Goal: Task Accomplishment & Management: Use online tool/utility

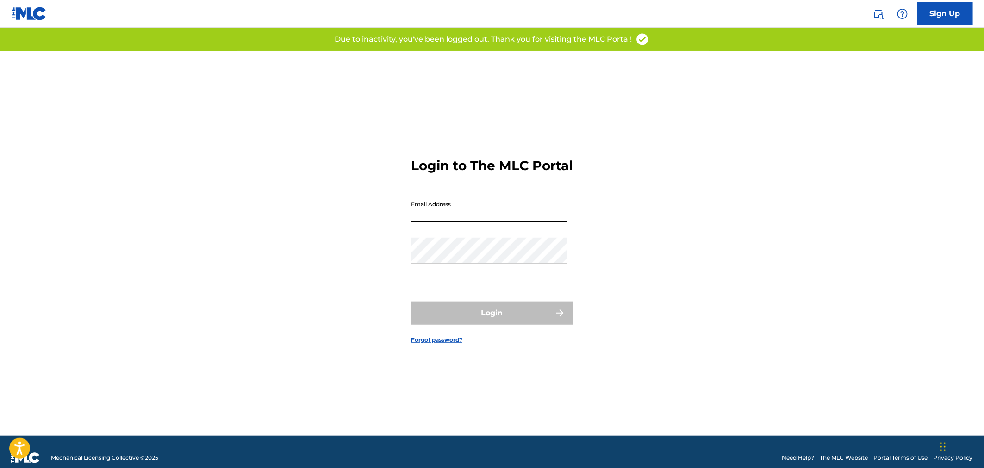
type input "[PERSON_NAME][EMAIL_ADDRESS][PERSON_NAME][DOMAIN_NAME]"
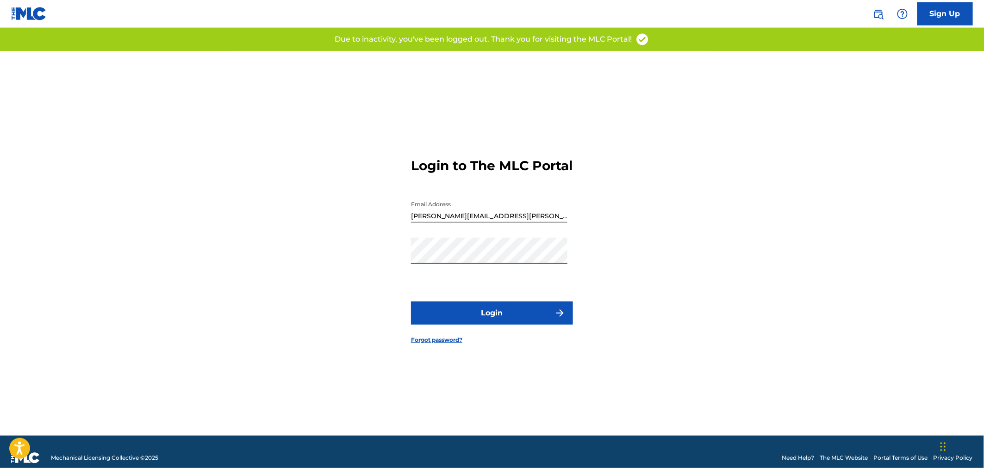
click at [508, 311] on button "Login" at bounding box center [492, 313] width 162 height 23
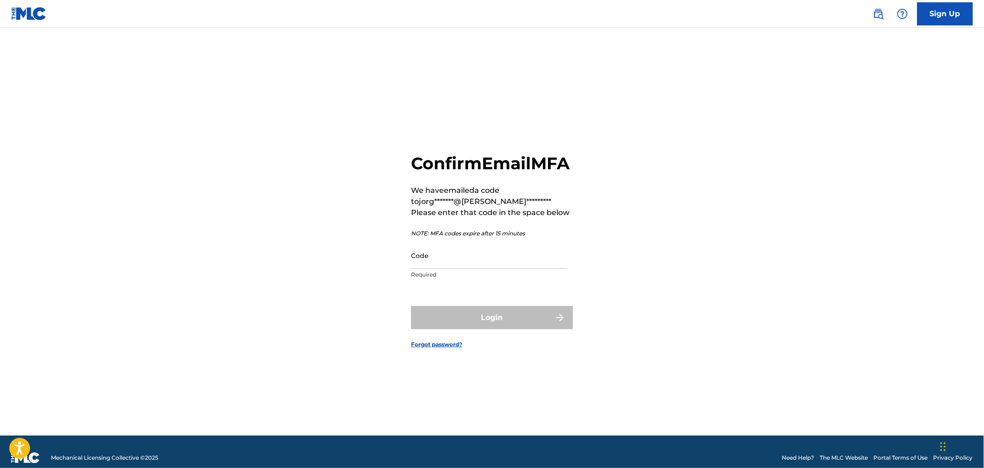
drag, startPoint x: 450, startPoint y: 271, endPoint x: 455, endPoint y: 271, distance: 4.7
click at [451, 269] on input "Code" at bounding box center [489, 256] width 156 height 26
paste input "342064"
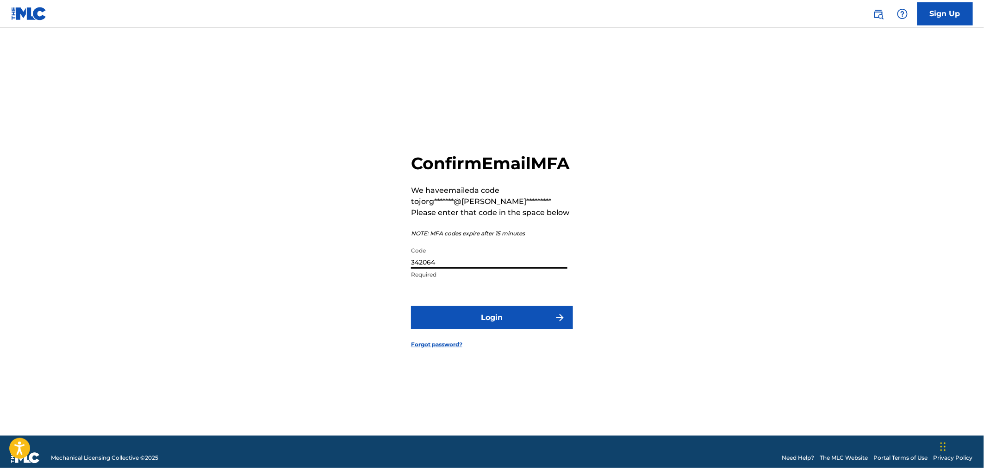
type input "342064"
click at [530, 330] on button "Login" at bounding box center [492, 317] width 162 height 23
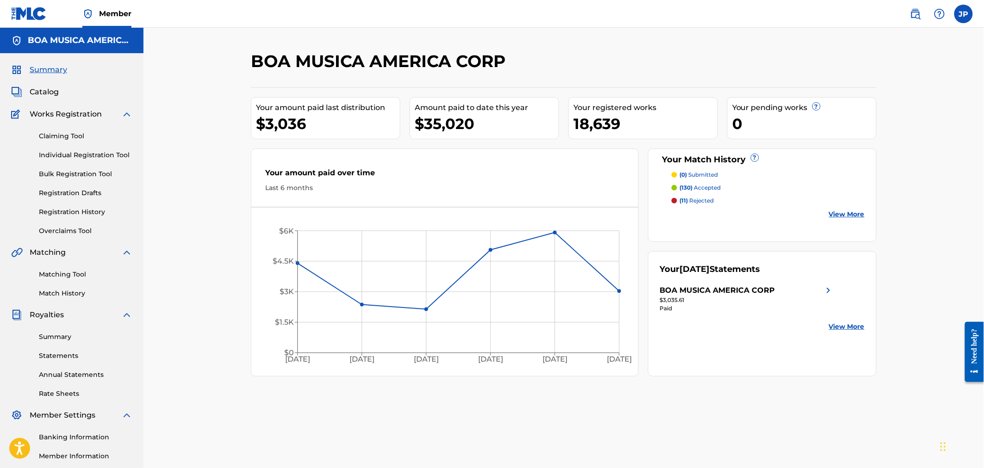
click at [45, 90] on span "Catalog" at bounding box center [44, 92] width 29 height 11
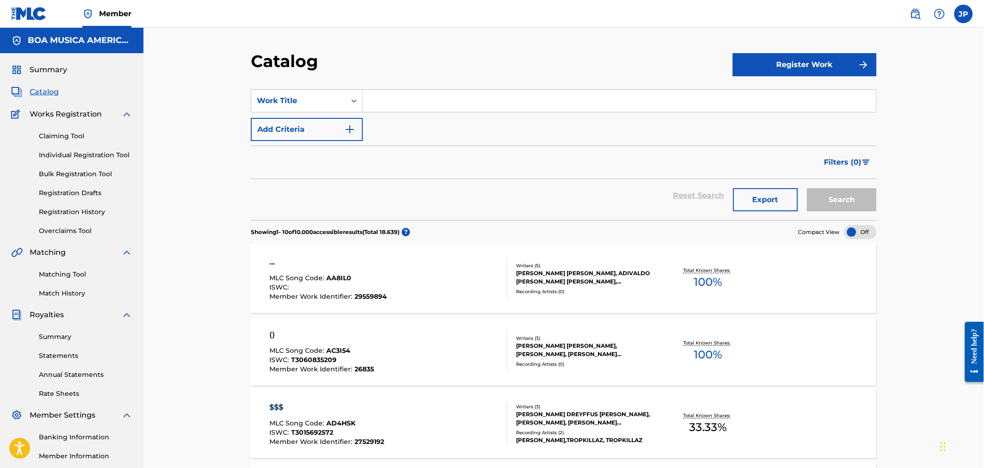
click at [435, 106] on input "Search Form" at bounding box center [619, 101] width 513 height 22
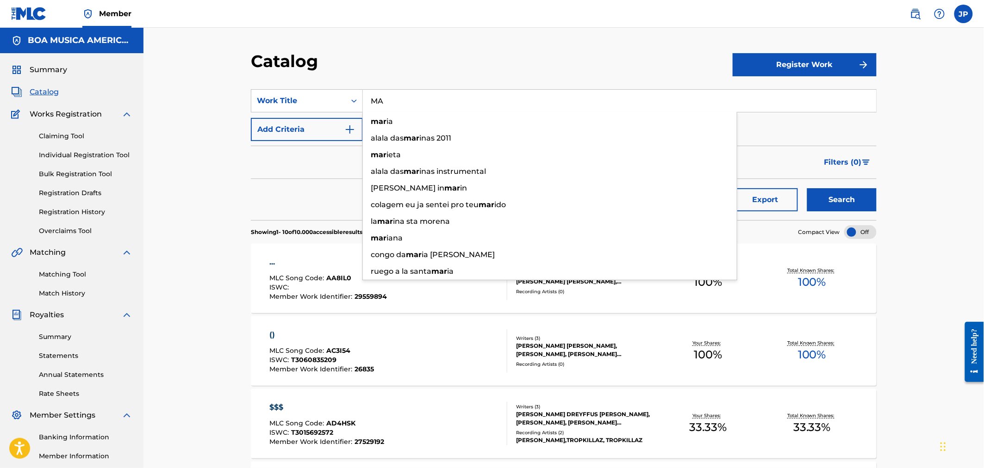
type input "M"
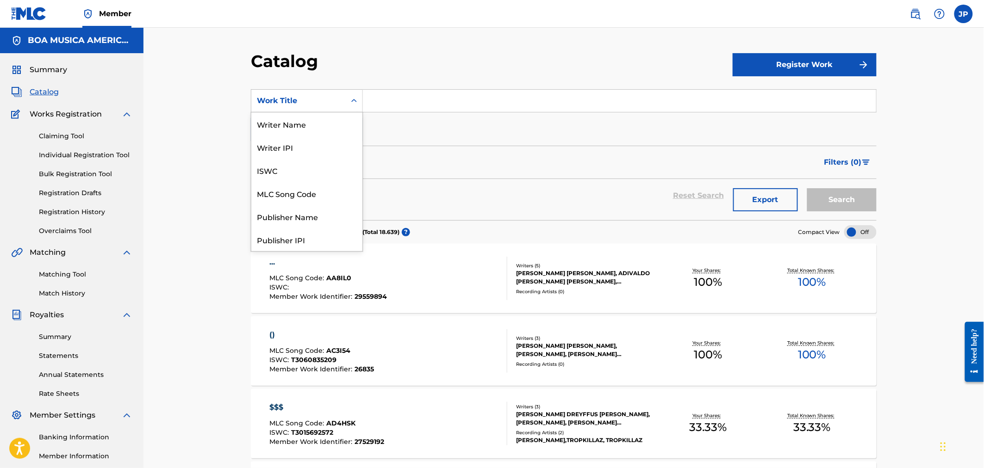
click at [354, 96] on icon "Search Form" at bounding box center [353, 100] width 9 height 9
click at [303, 123] on div "Writer Name" at bounding box center [306, 123] width 111 height 23
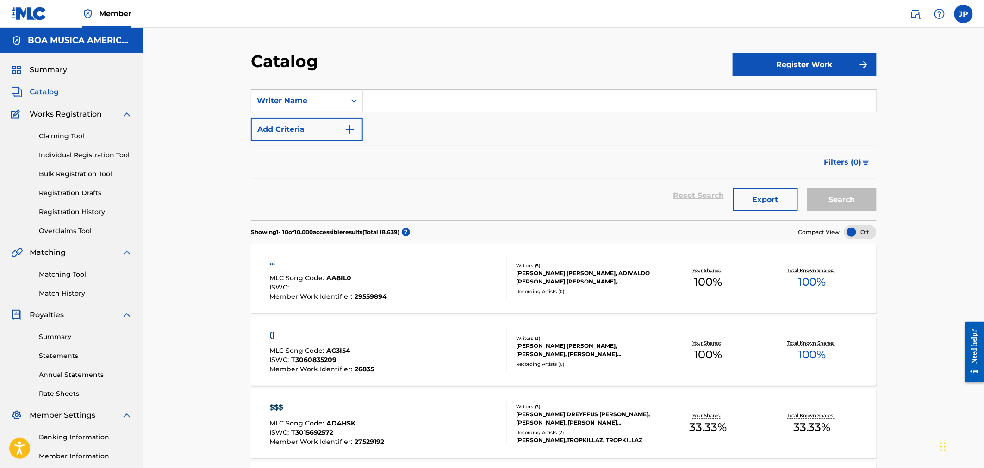
click at [405, 100] on input "Search Form" at bounding box center [619, 101] width 513 height 22
click at [807, 188] on button "Search" at bounding box center [841, 199] width 69 height 23
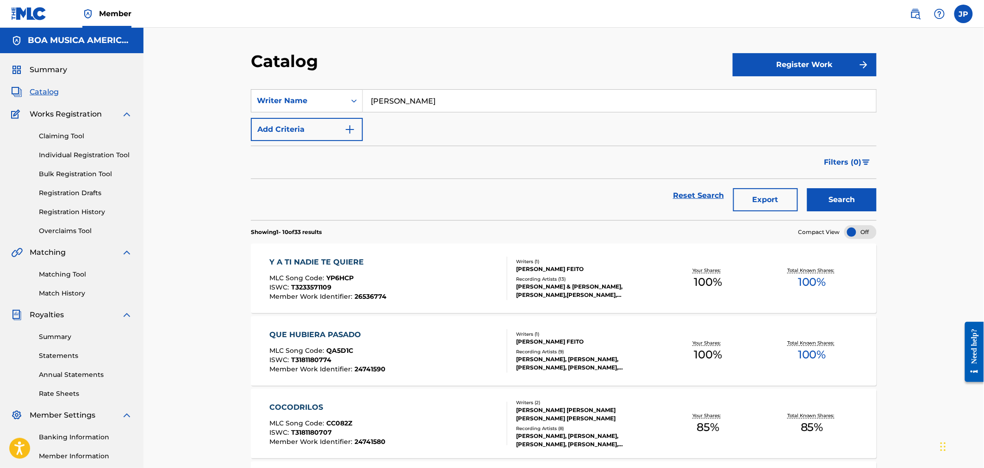
click at [479, 103] on input "[PERSON_NAME]" at bounding box center [619, 101] width 513 height 22
type input "[PERSON_NAME] FEITO"
click at [807, 188] on button "Search" at bounding box center [841, 199] width 69 height 23
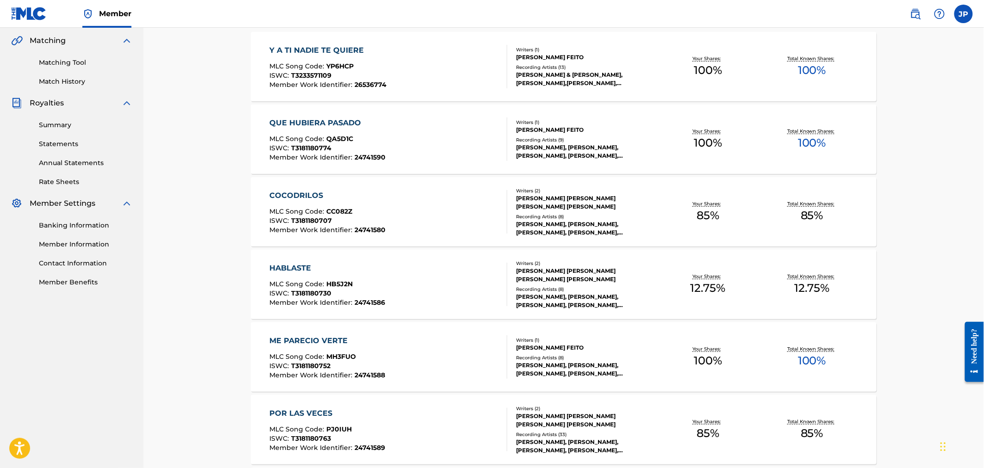
scroll to position [218, 0]
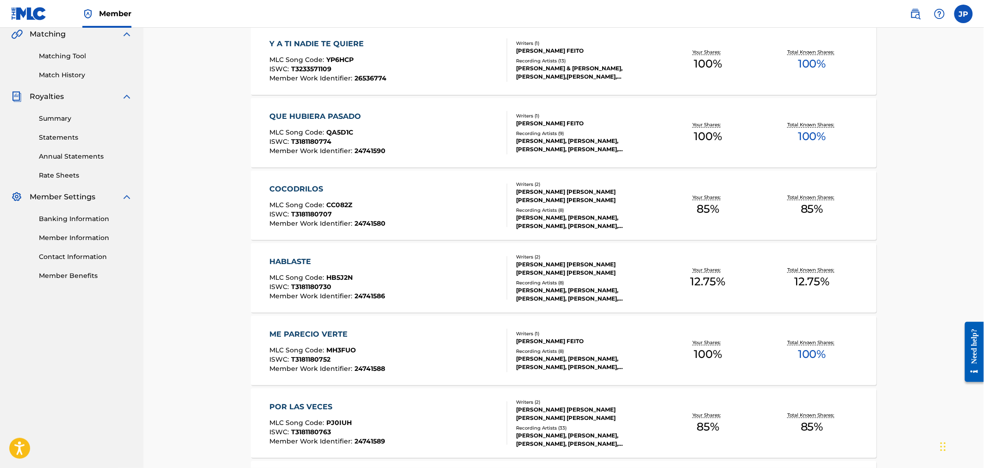
click at [809, 353] on span "100 %" at bounding box center [812, 354] width 28 height 17
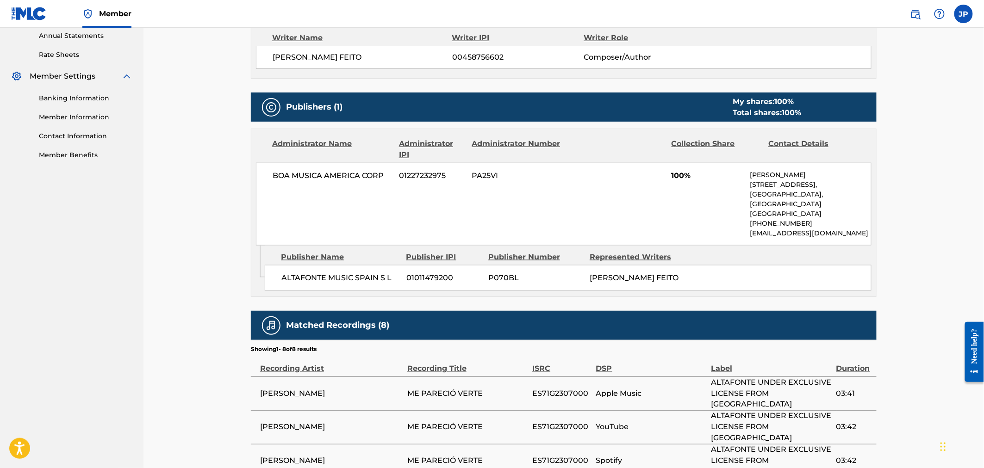
scroll to position [308, 0]
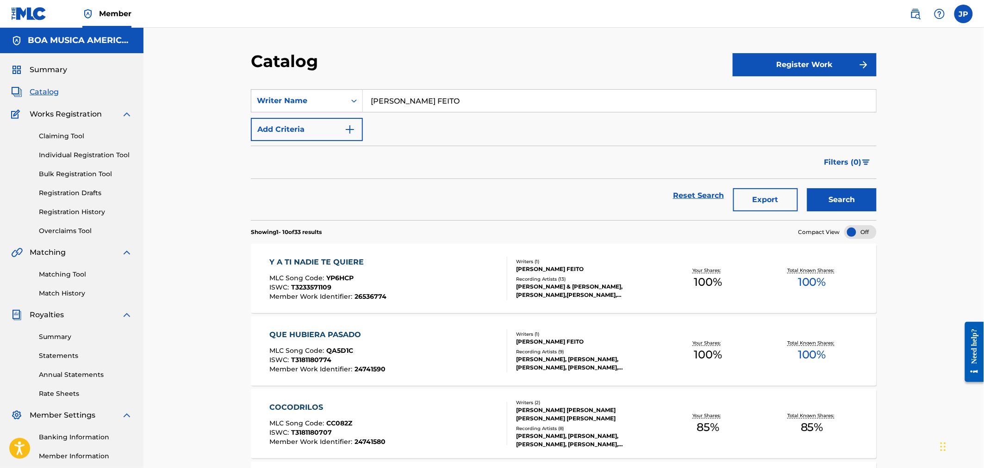
click at [66, 132] on link "Claiming Tool" at bounding box center [86, 136] width 94 height 10
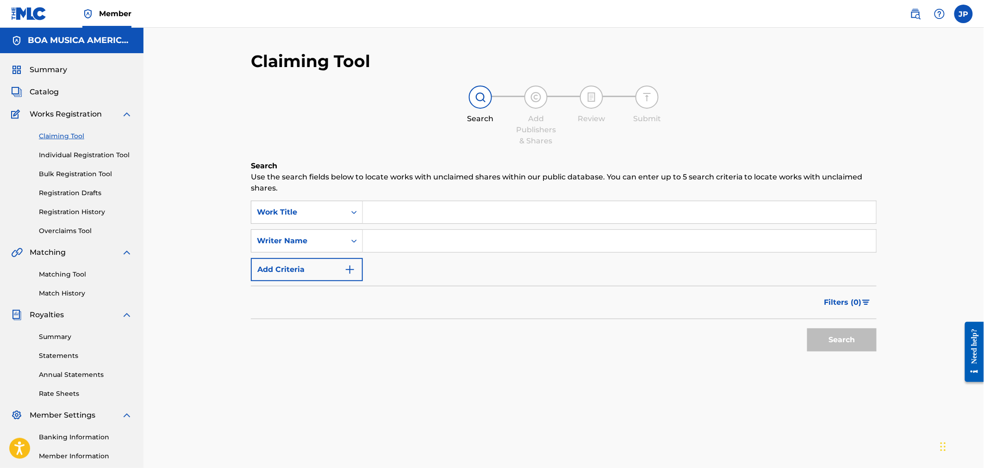
click at [405, 236] on input "Search Form" at bounding box center [619, 241] width 513 height 22
click at [388, 232] on input "Search Form" at bounding box center [619, 241] width 513 height 22
type input "[PERSON_NAME] FEITO"
click at [883, 331] on div "Claiming Tool Search Add Publishers & Shares Review Submit Search Use the searc…" at bounding box center [564, 281] width 648 height 460
click at [860, 338] on button "Search" at bounding box center [841, 340] width 69 height 23
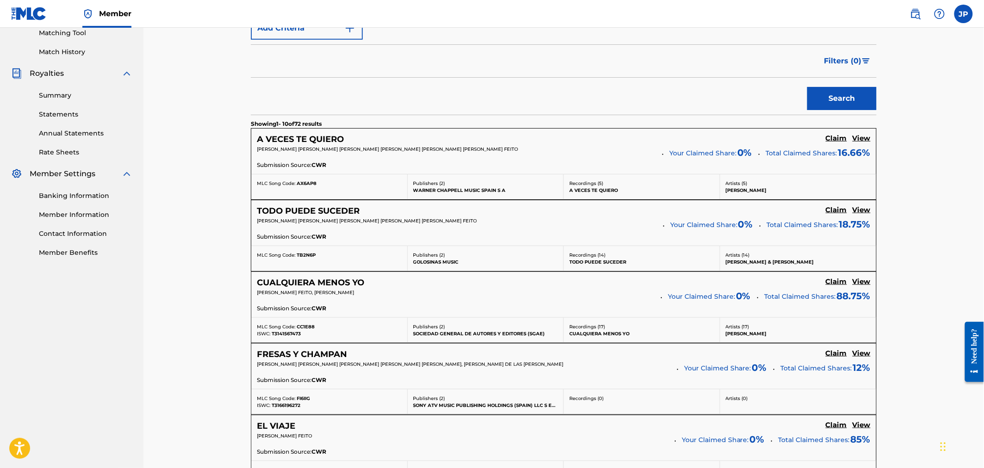
scroll to position [308, 0]
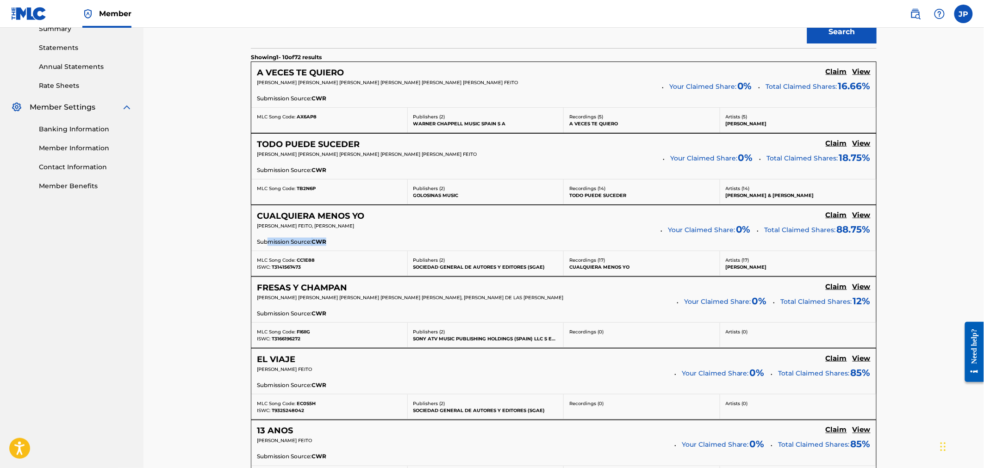
drag, startPoint x: 269, startPoint y: 242, endPoint x: 335, endPoint y: 239, distance: 65.3
click at [326, 239] on p "Submission Source: CWR" at bounding box center [291, 242] width 69 height 8
drag, startPoint x: 265, startPoint y: 168, endPoint x: 323, endPoint y: 167, distance: 57.9
click at [323, 167] on p "Submission Source: CWR" at bounding box center [291, 170] width 69 height 8
drag, startPoint x: 314, startPoint y: 170, endPoint x: 282, endPoint y: 170, distance: 31.5
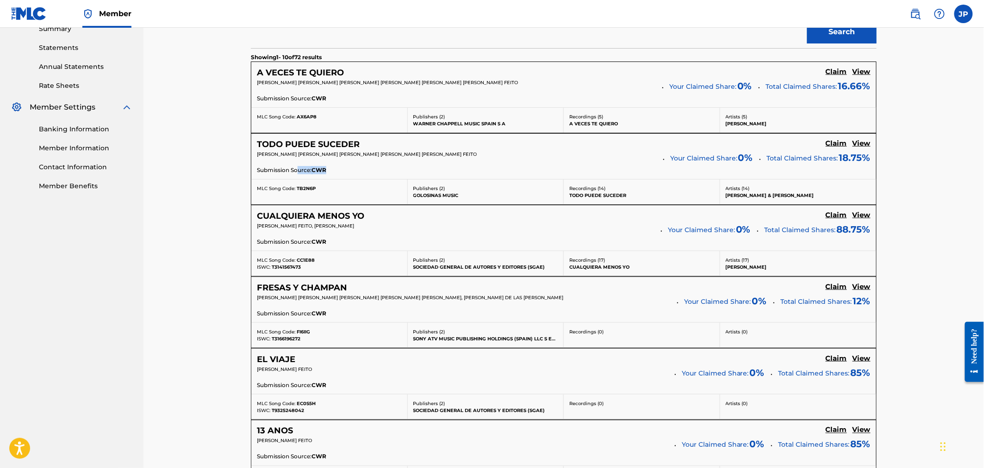
click at [293, 170] on div "Submission Source: CWR" at bounding box center [564, 171] width 614 height 10
drag, startPoint x: 264, startPoint y: 172, endPoint x: 326, endPoint y: 168, distance: 62.2
click at [326, 168] on p "Submission Source: CWR" at bounding box center [291, 170] width 69 height 8
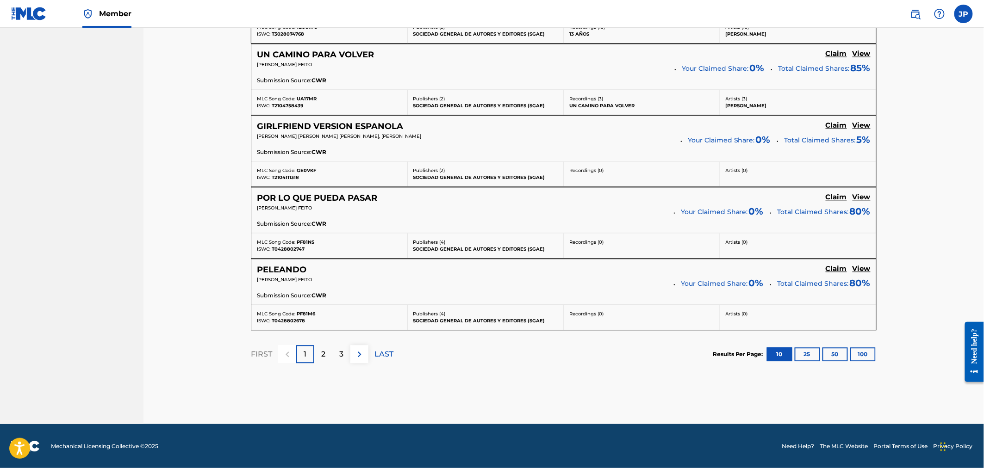
scroll to position [758, 0]
drag, startPoint x: 270, startPoint y: 289, endPoint x: 324, endPoint y: 299, distance: 54.9
click at [320, 291] on div "PELEANDO Claim View [PERSON_NAME] FEITO Your Claimed Share: 0 % Total Claimed S…" at bounding box center [563, 281] width 625 height 45
drag, startPoint x: 326, startPoint y: 299, endPoint x: 239, endPoint y: 297, distance: 86.6
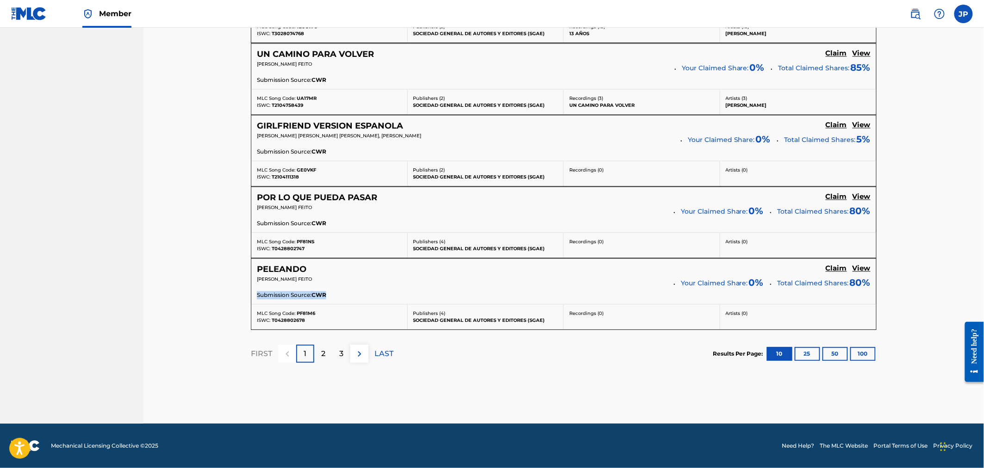
click at [256, 297] on div "PELEANDO Claim View [PERSON_NAME] FEITO Your Claimed Share: 0 % Total Claimed S…" at bounding box center [563, 281] width 625 height 45
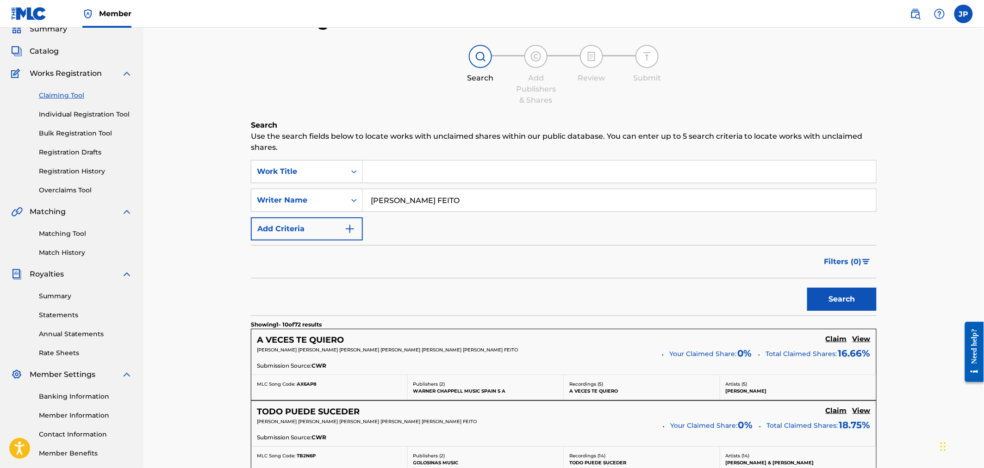
scroll to position [154, 0]
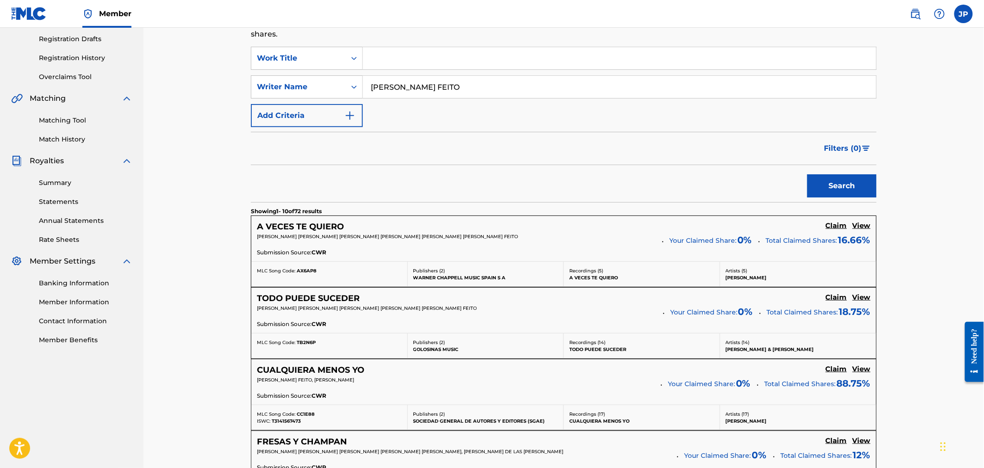
click at [866, 225] on h5 "View" at bounding box center [862, 226] width 18 height 9
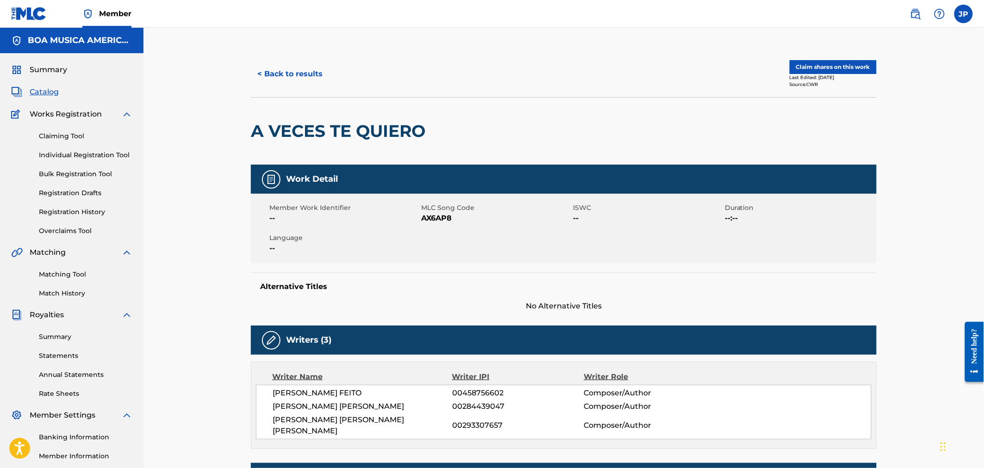
click at [307, 71] on button "< Back to results" at bounding box center [290, 73] width 78 height 23
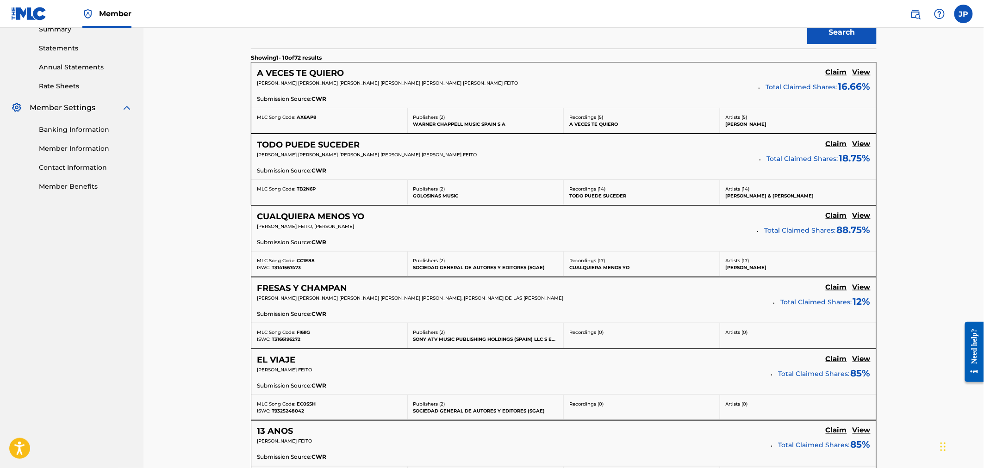
scroll to position [308, 0]
click at [866, 216] on h5 "View" at bounding box center [862, 215] width 18 height 9
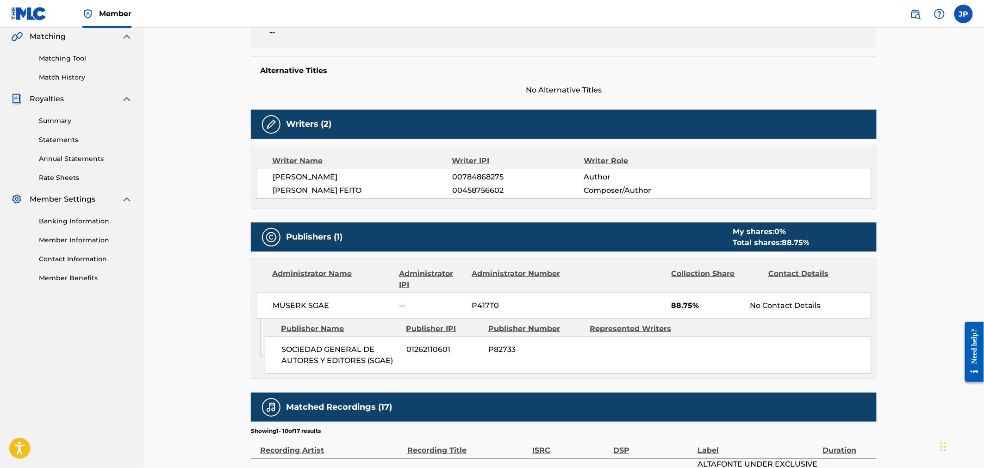
scroll to position [103, 0]
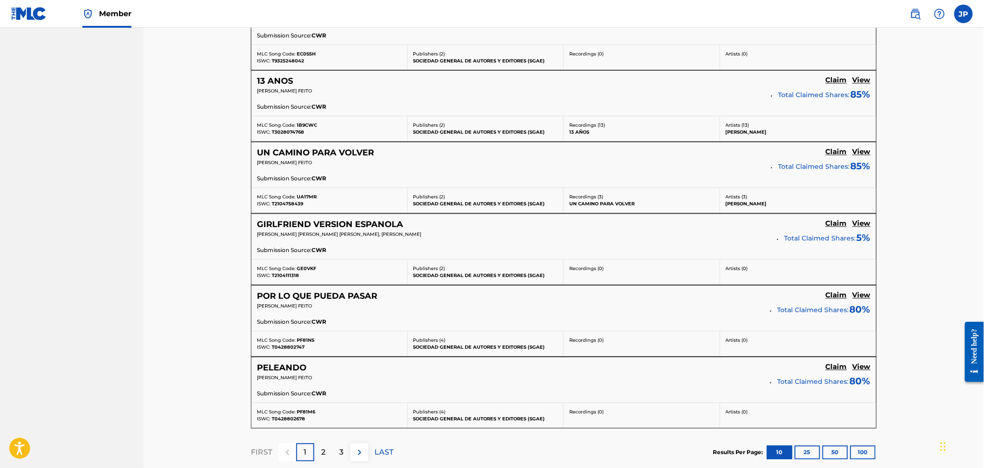
scroll to position [668, 0]
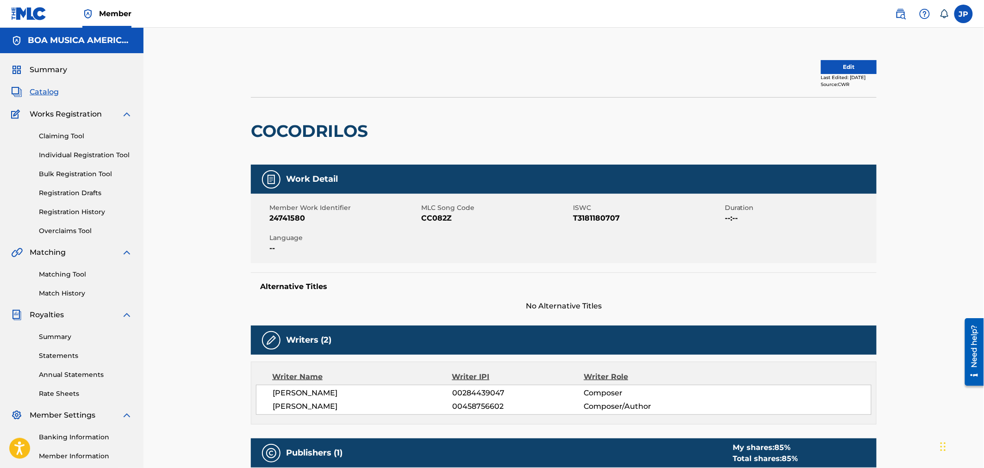
click at [40, 94] on span "Catalog" at bounding box center [44, 92] width 29 height 11
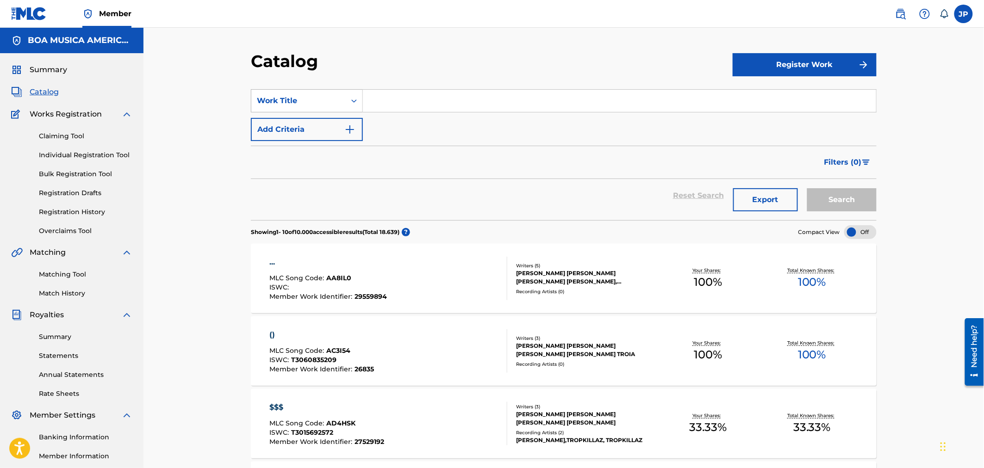
click at [349, 100] on div "Search Form" at bounding box center [354, 101] width 17 height 17
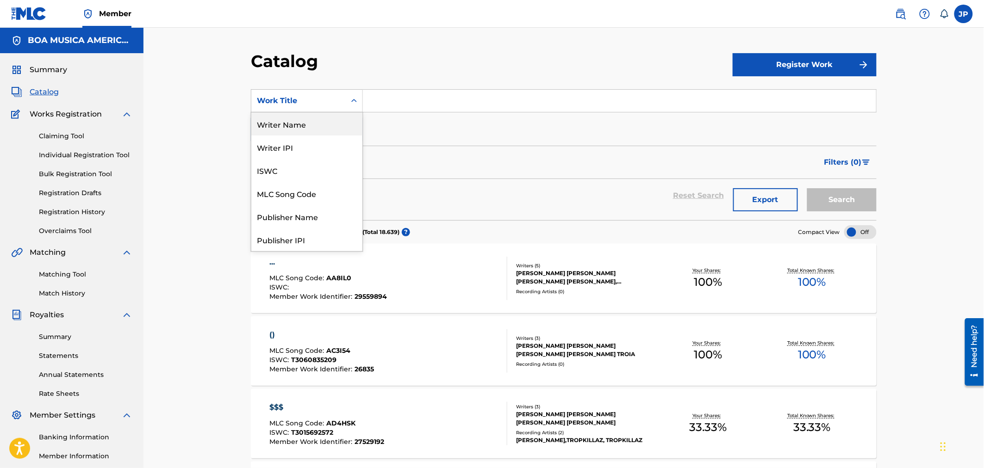
click at [301, 128] on div "Writer Name" at bounding box center [306, 123] width 111 height 23
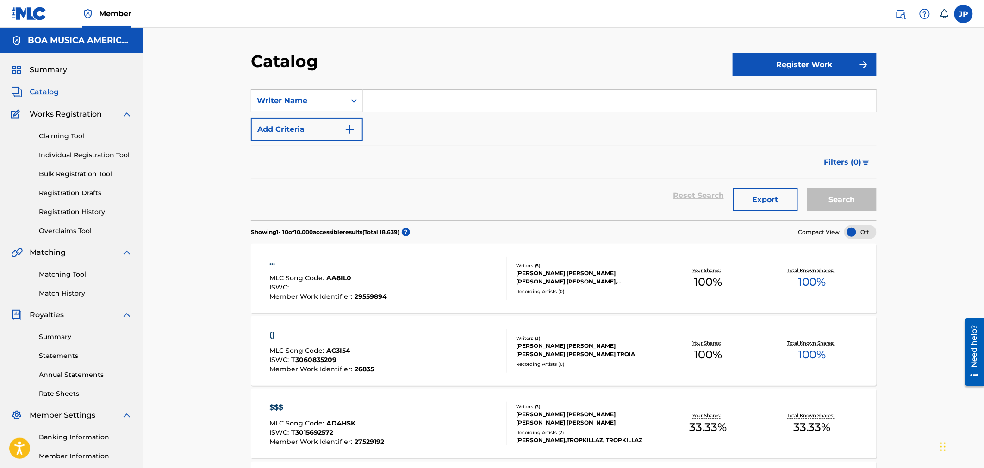
click at [401, 94] on input "Search Form" at bounding box center [619, 101] width 513 height 22
paste input "QUIEN QUIERAS"
drag, startPoint x: 421, startPoint y: 101, endPoint x: 322, endPoint y: 102, distance: 99.5
click at [316, 100] on div "SearchWithCriteria9b34c8cc-b759-4c35-9cc0-2e0f85777b35 Writer Name QUIEN QUIERAS" at bounding box center [564, 100] width 626 height 23
type input "[PERSON_NAME] CON"
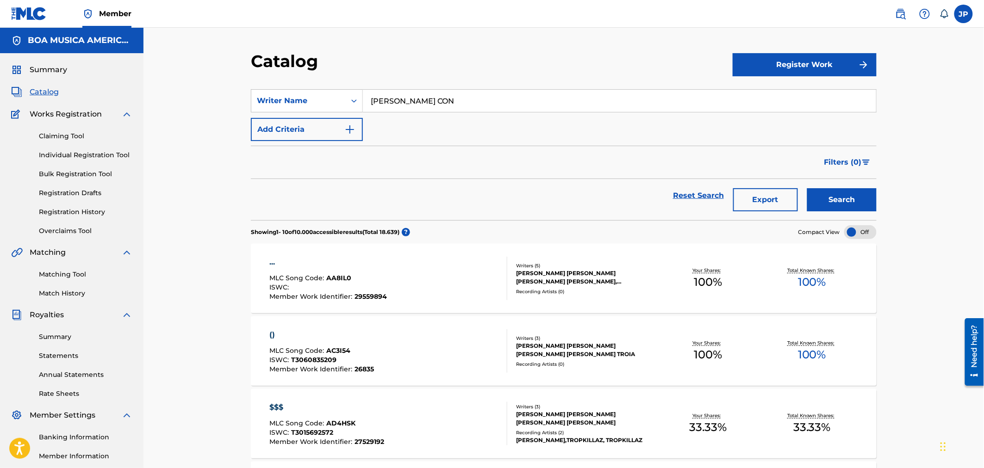
click at [71, 130] on div "Claiming Tool Individual Registration Tool Bulk Registration Tool Registration …" at bounding box center [71, 178] width 121 height 116
click at [72, 133] on link "Claiming Tool" at bounding box center [86, 136] width 94 height 10
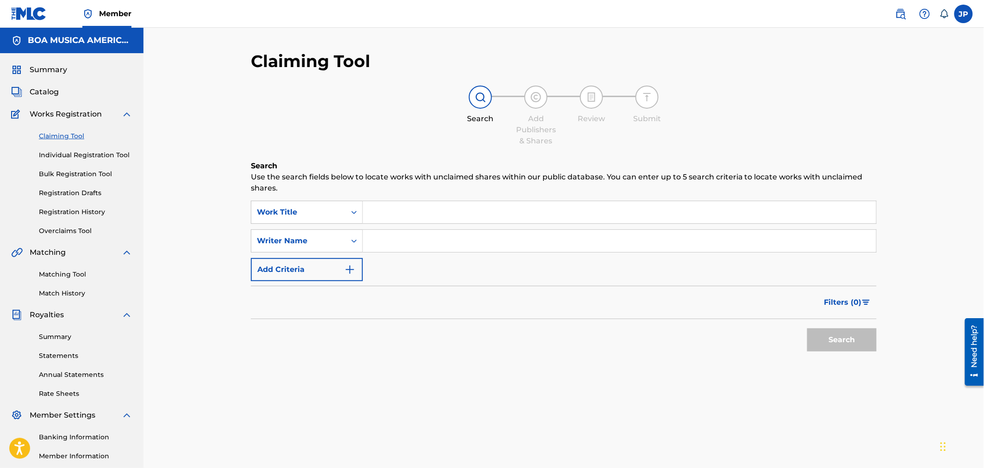
drag, startPoint x: 395, startPoint y: 207, endPoint x: 359, endPoint y: 221, distance: 38.7
click at [394, 209] on input "Search Form" at bounding box center [619, 212] width 513 height 22
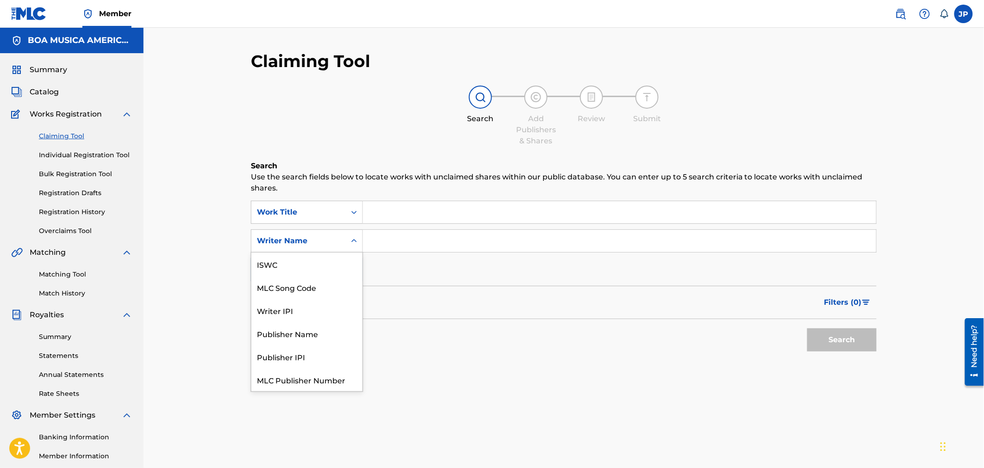
click at [350, 242] on icon "Search Form" at bounding box center [353, 241] width 9 height 9
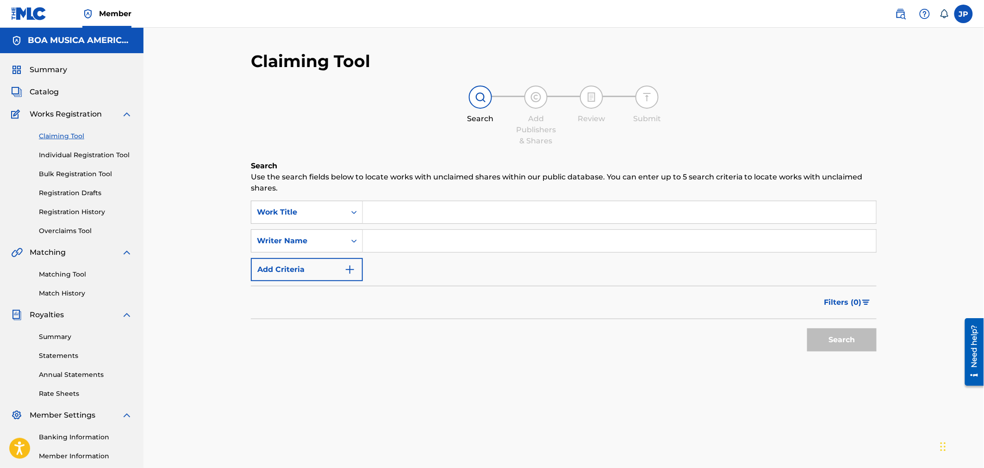
click at [387, 237] on input "Search Form" at bounding box center [619, 241] width 513 height 22
paste input "MARIA CONCEPCION MENDIVIL FEITO,"
type input "MARIA CONCEPCION MENDIVIL FEITO,"
click at [853, 351] on button "Search" at bounding box center [841, 340] width 69 height 23
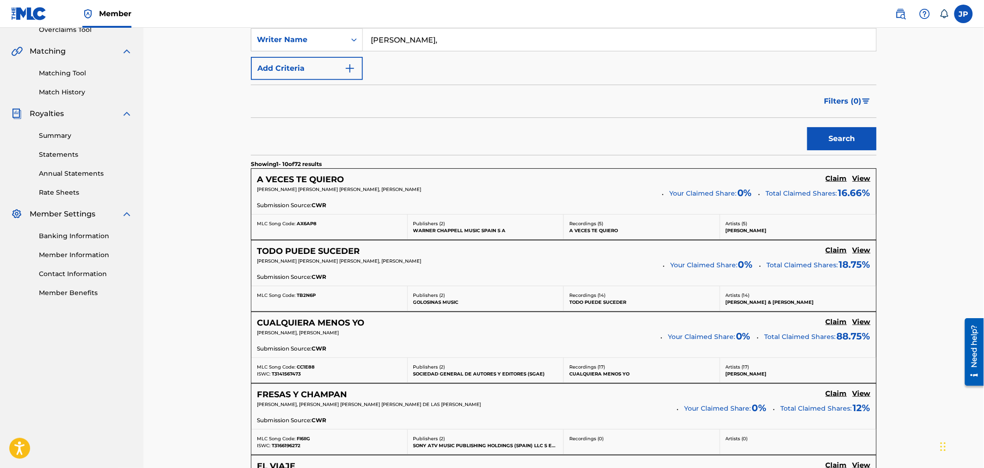
scroll to position [38, 0]
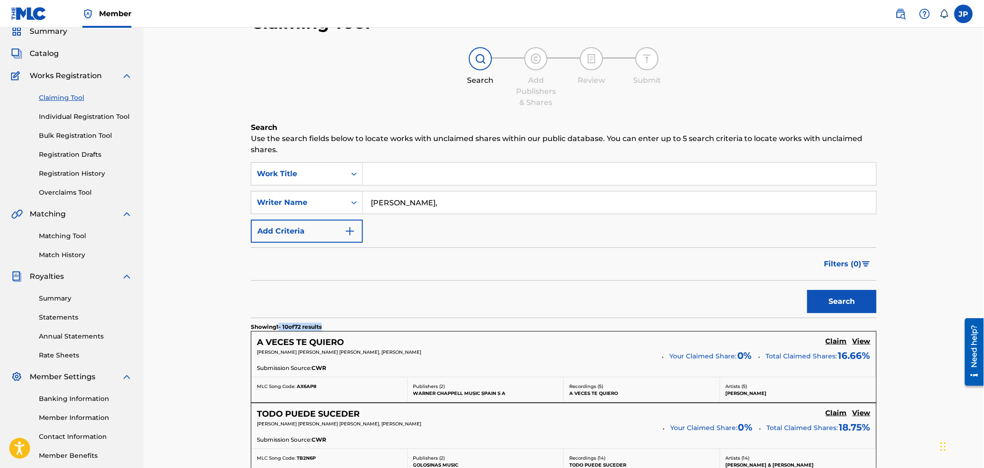
drag, startPoint x: 281, startPoint y: 322, endPoint x: 380, endPoint y: 319, distance: 100.0
click at [380, 319] on section "Showing 1 - 10 of 72 results" at bounding box center [564, 324] width 626 height 13
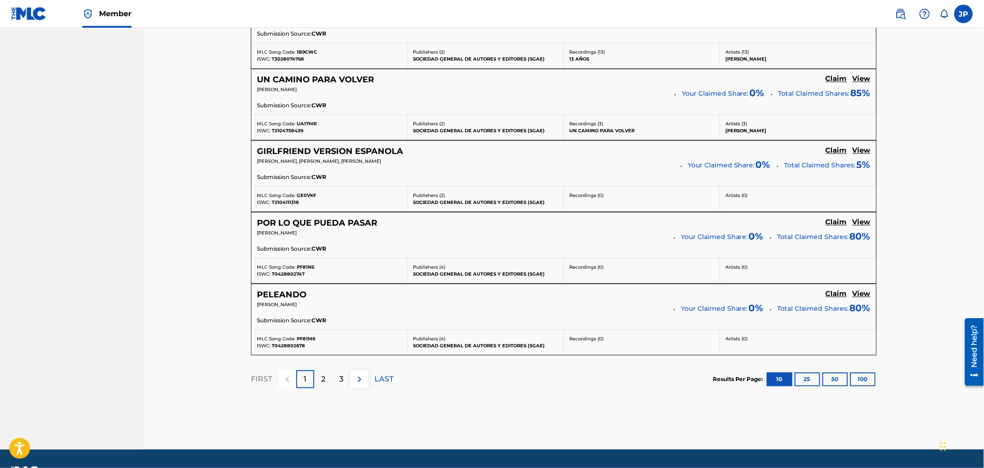
scroll to position [758, 0]
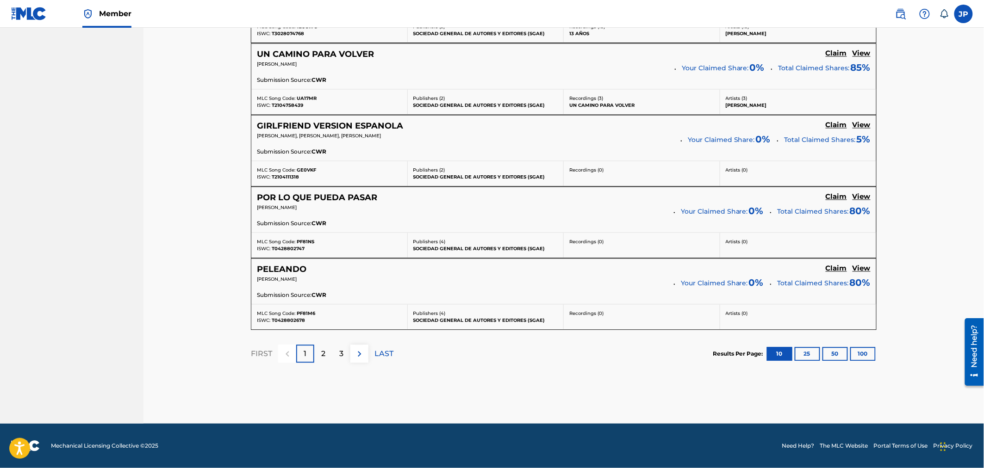
click at [835, 354] on button "50" at bounding box center [835, 354] width 25 height 14
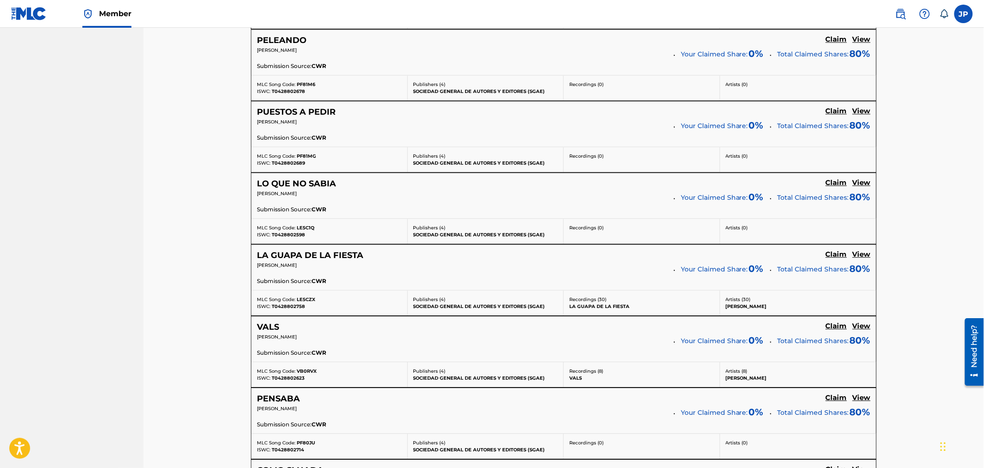
scroll to position [964, 0]
